Goal: Task Accomplishment & Management: Use online tool/utility

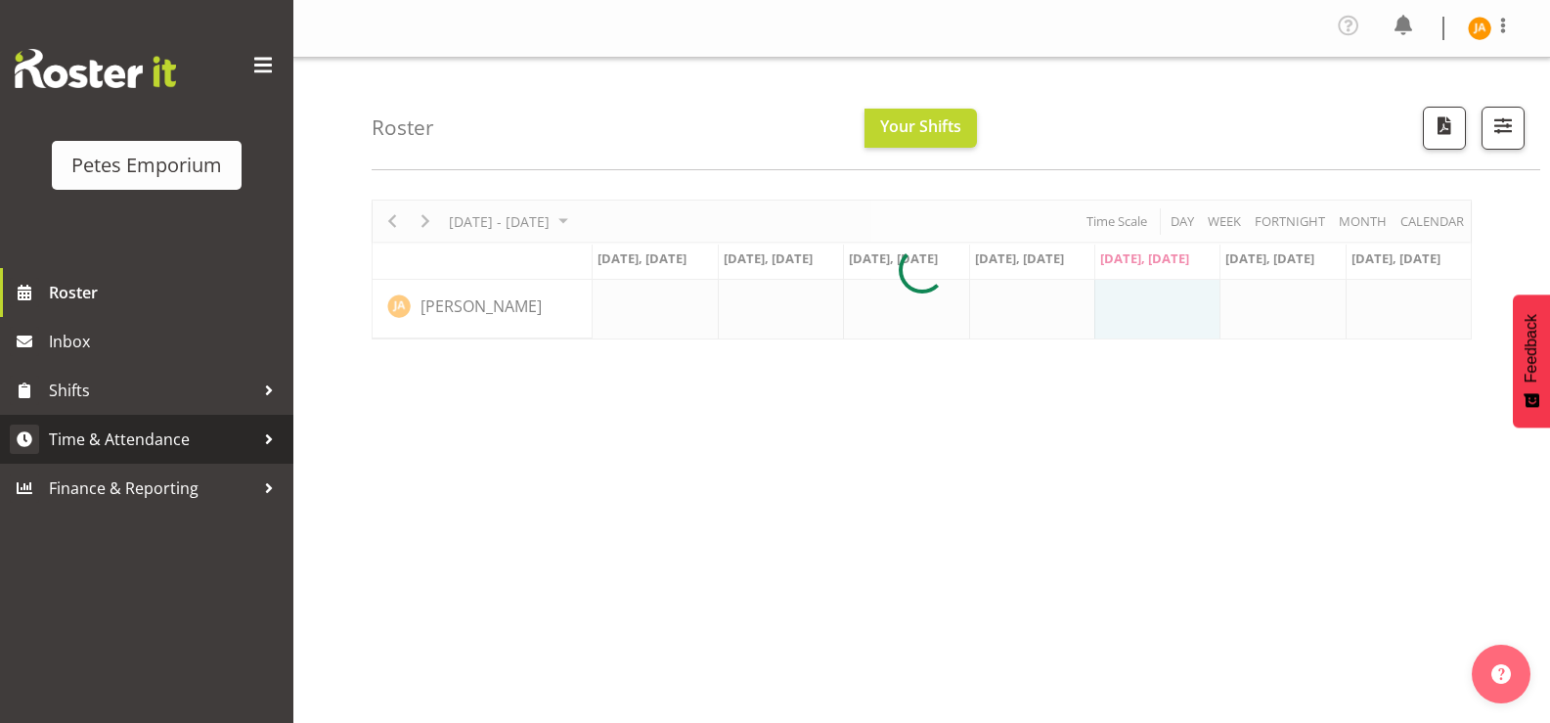
click at [154, 436] on span "Time & Attendance" at bounding box center [151, 438] width 205 height 29
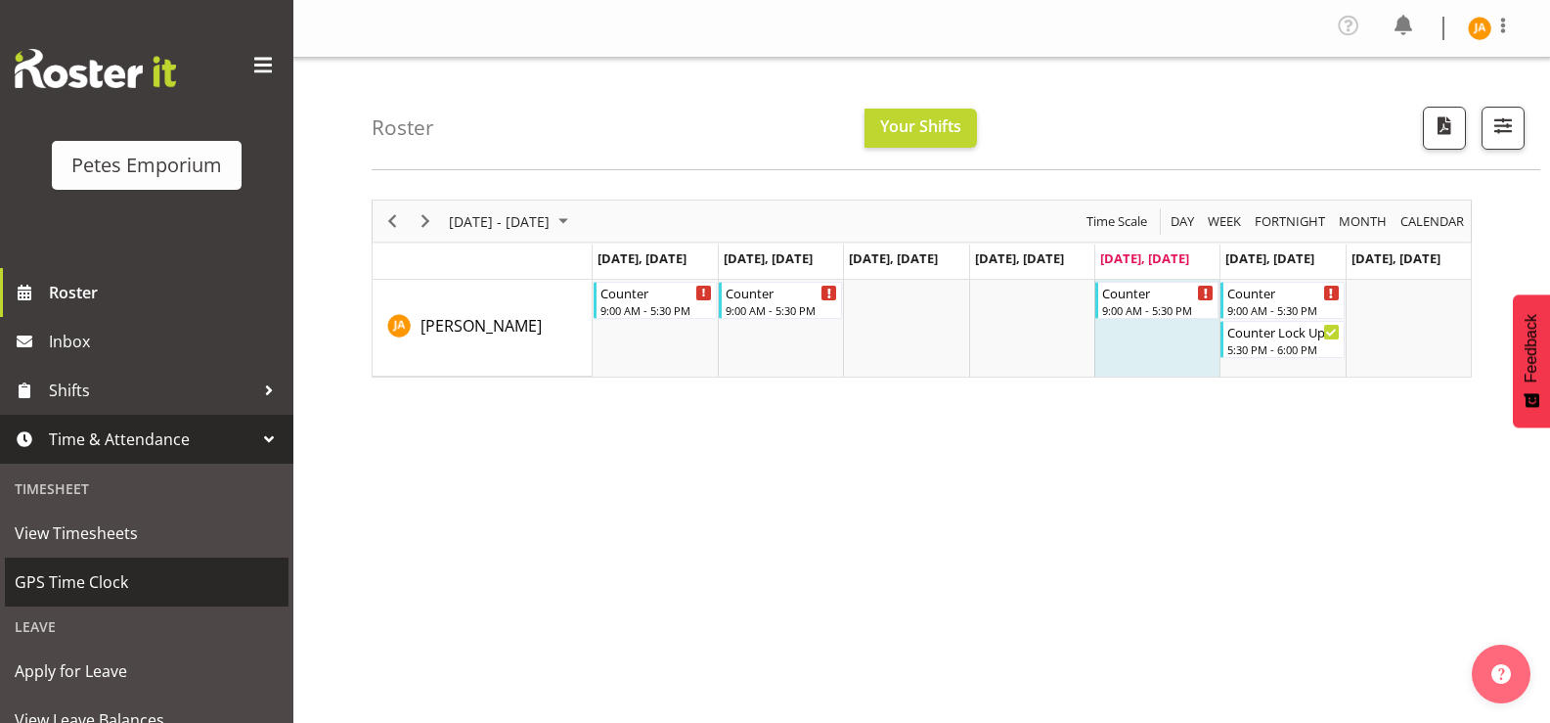
click at [125, 579] on span "GPS Time Clock" at bounding box center [147, 581] width 264 height 29
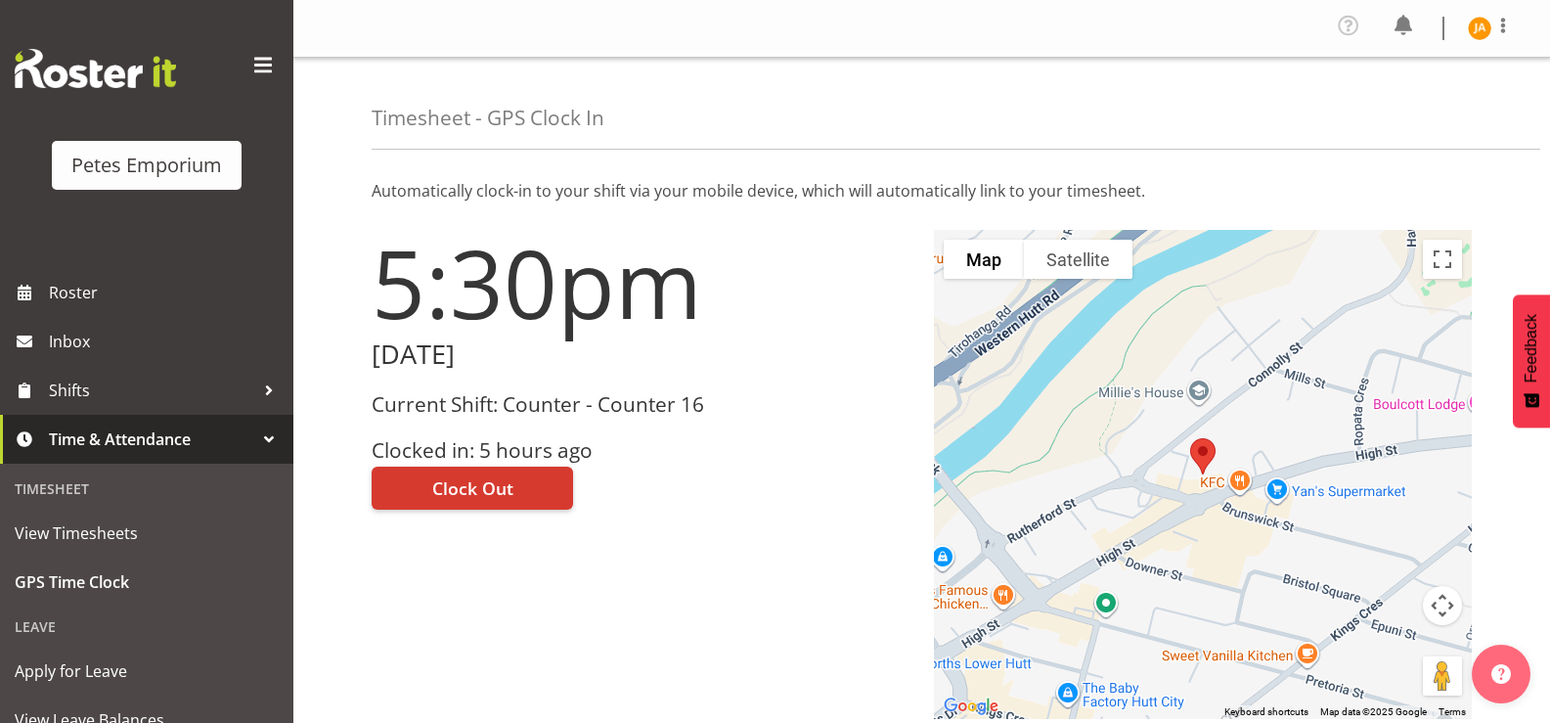
click at [763, 636] on div "5:30pm Friday, 29th August 2025 Current Shift: Counter - Counter 16 Clocked in:…" at bounding box center [641, 474] width 562 height 512
click at [512, 494] on button "Clock Out" at bounding box center [472, 487] width 201 height 43
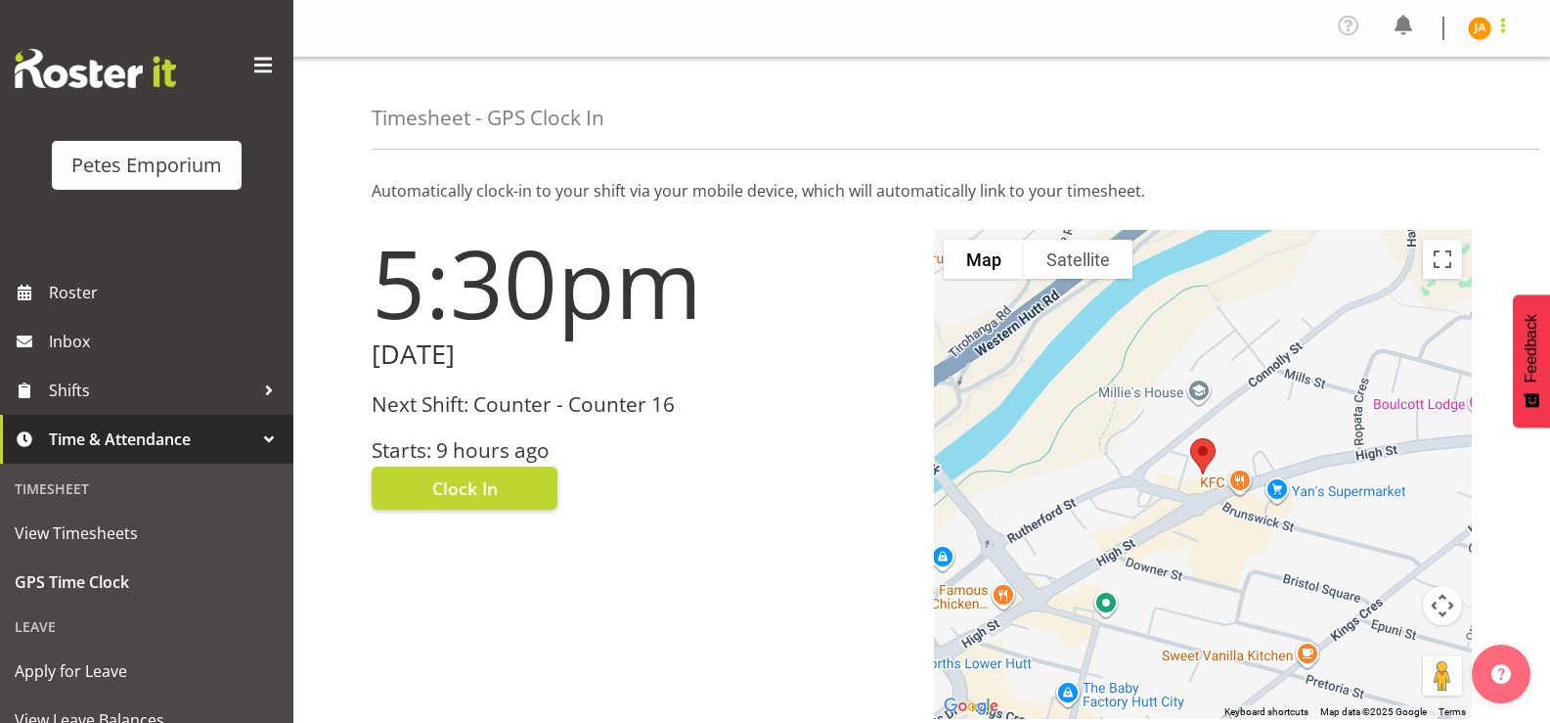
click at [1510, 31] on span at bounding box center [1502, 25] width 23 height 23
click at [1407, 106] on link "Log Out" at bounding box center [1421, 107] width 188 height 35
